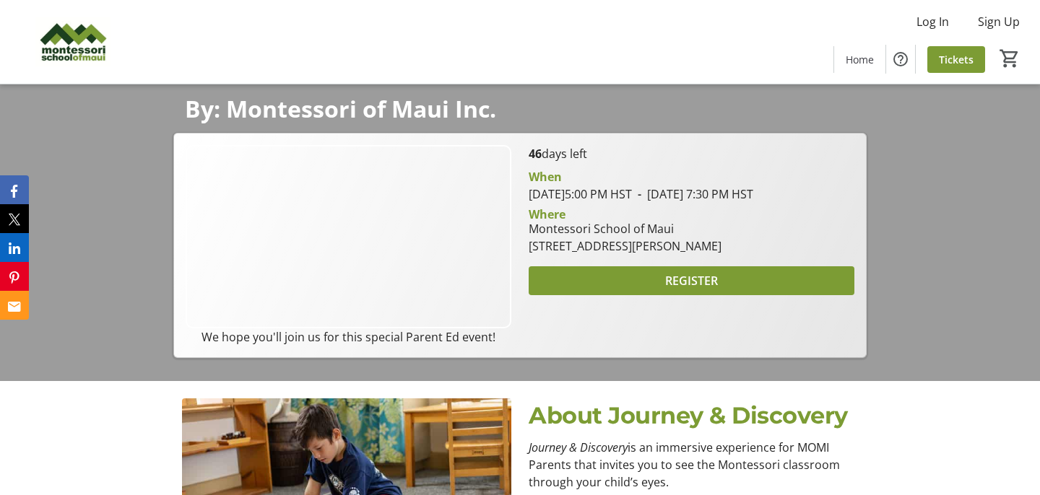
scroll to position [82, 0]
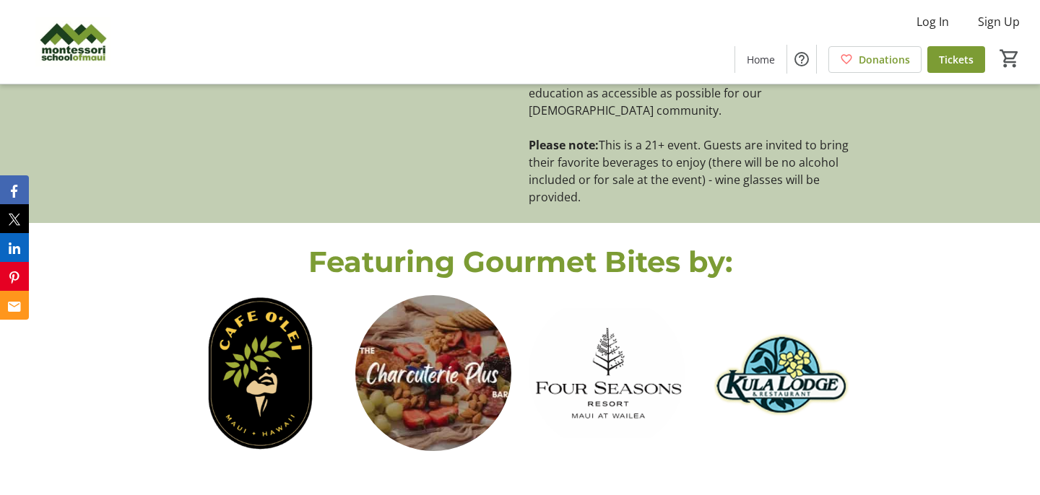
scroll to position [680, 0]
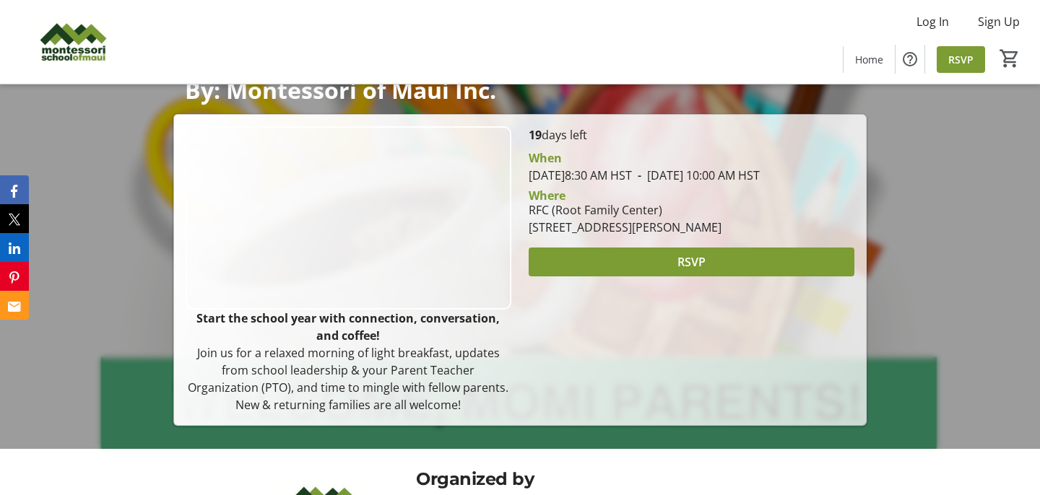
scroll to position [140, 0]
